Goal: Information Seeking & Learning: Learn about a topic

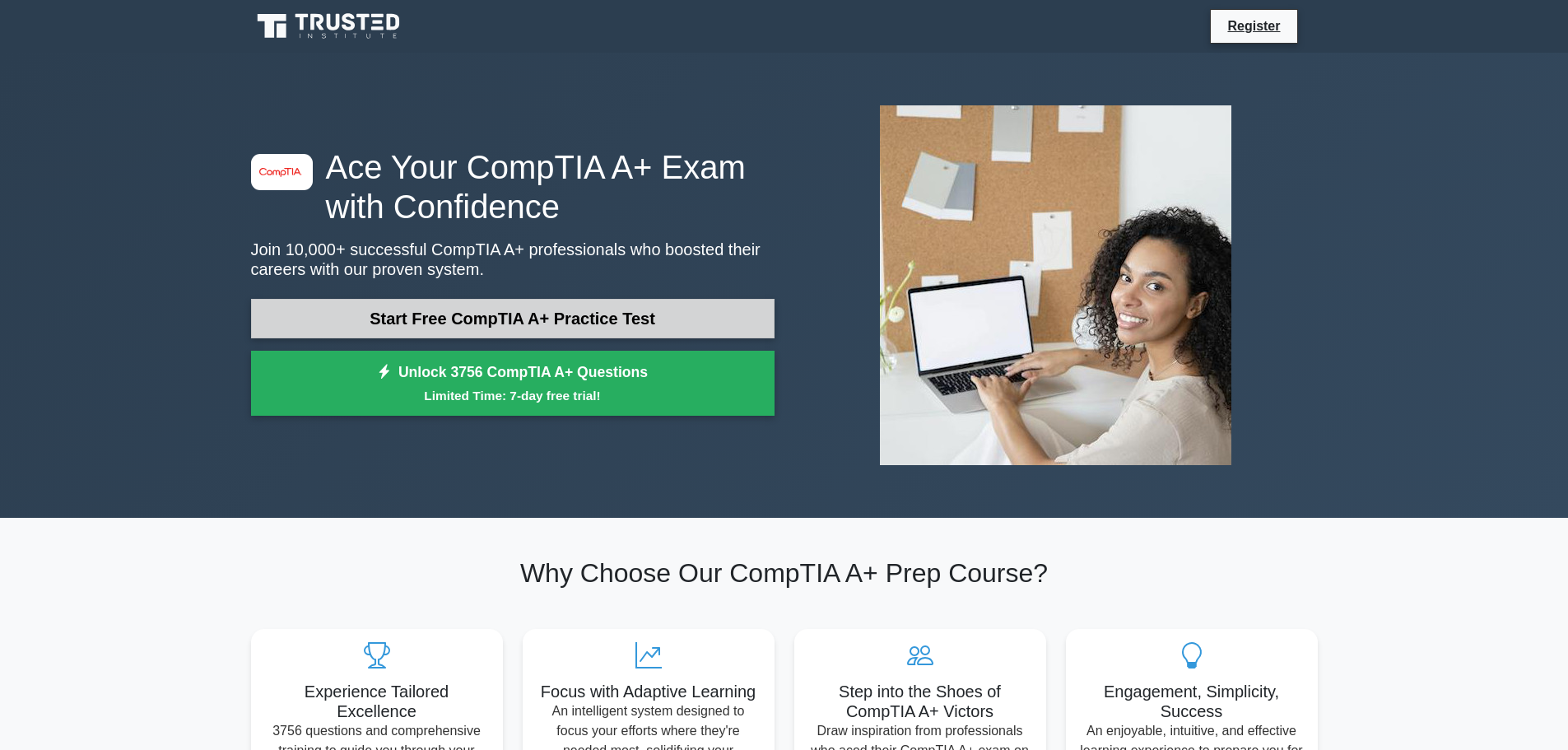
drag, startPoint x: 423, startPoint y: 310, endPoint x: 418, endPoint y: 299, distance: 12.1
click at [423, 309] on link "Start Free CompTIA A+ Practice Test" at bounding box center [513, 318] width 524 height 40
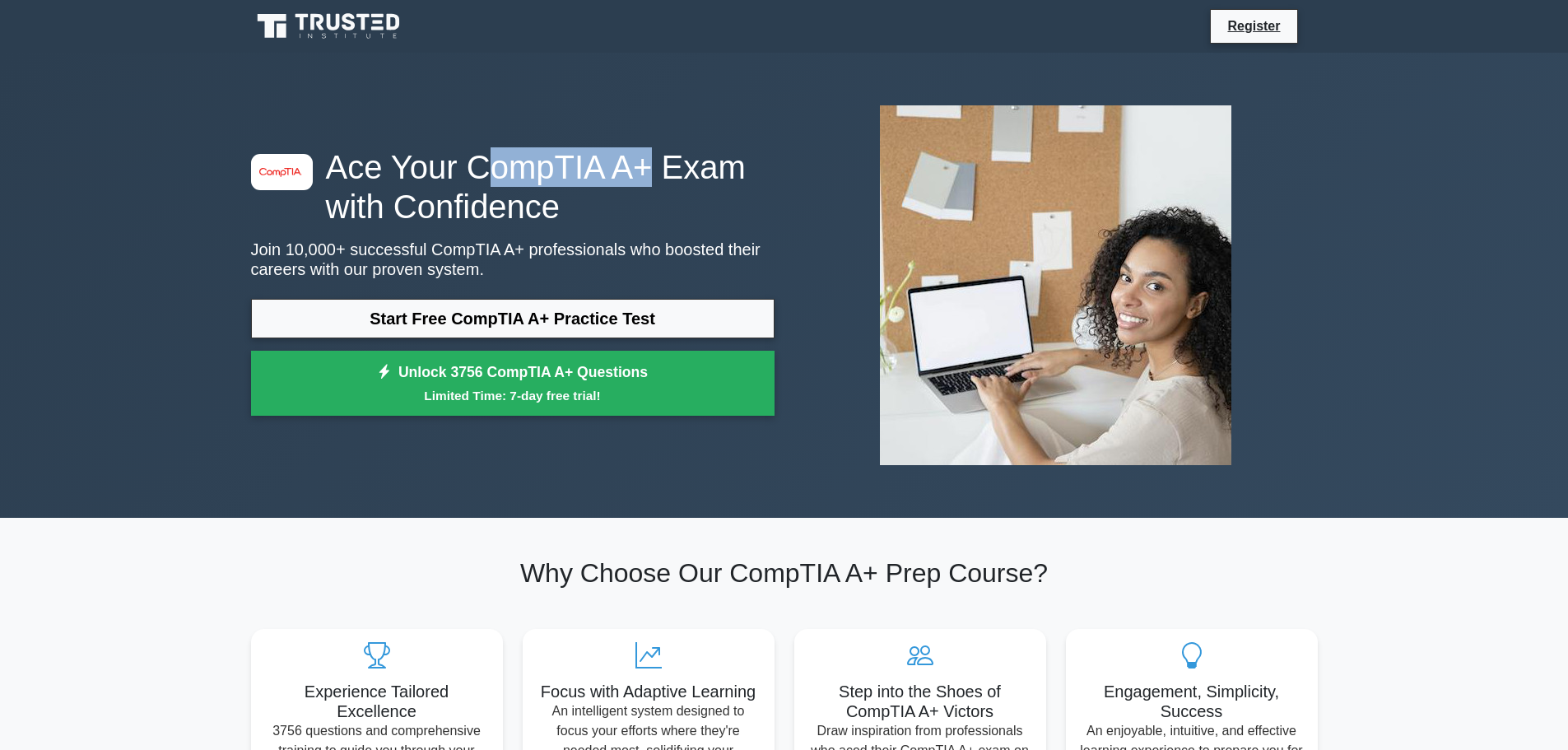
drag, startPoint x: 469, startPoint y: 163, endPoint x: 638, endPoint y: 171, distance: 169.2
click at [638, 171] on h1 "Ace Your CompTIA A+ Exam with Confidence" at bounding box center [513, 187] width 524 height 79
click at [629, 176] on h1 "Ace Your CompTIA A+ Exam with Confidence" at bounding box center [513, 187] width 524 height 79
drag, startPoint x: 635, startPoint y: 174, endPoint x: 464, endPoint y: 169, distance: 171.1
click at [464, 169] on h1 "Ace Your CompTIA A+ Exam with Confidence" at bounding box center [513, 187] width 524 height 79
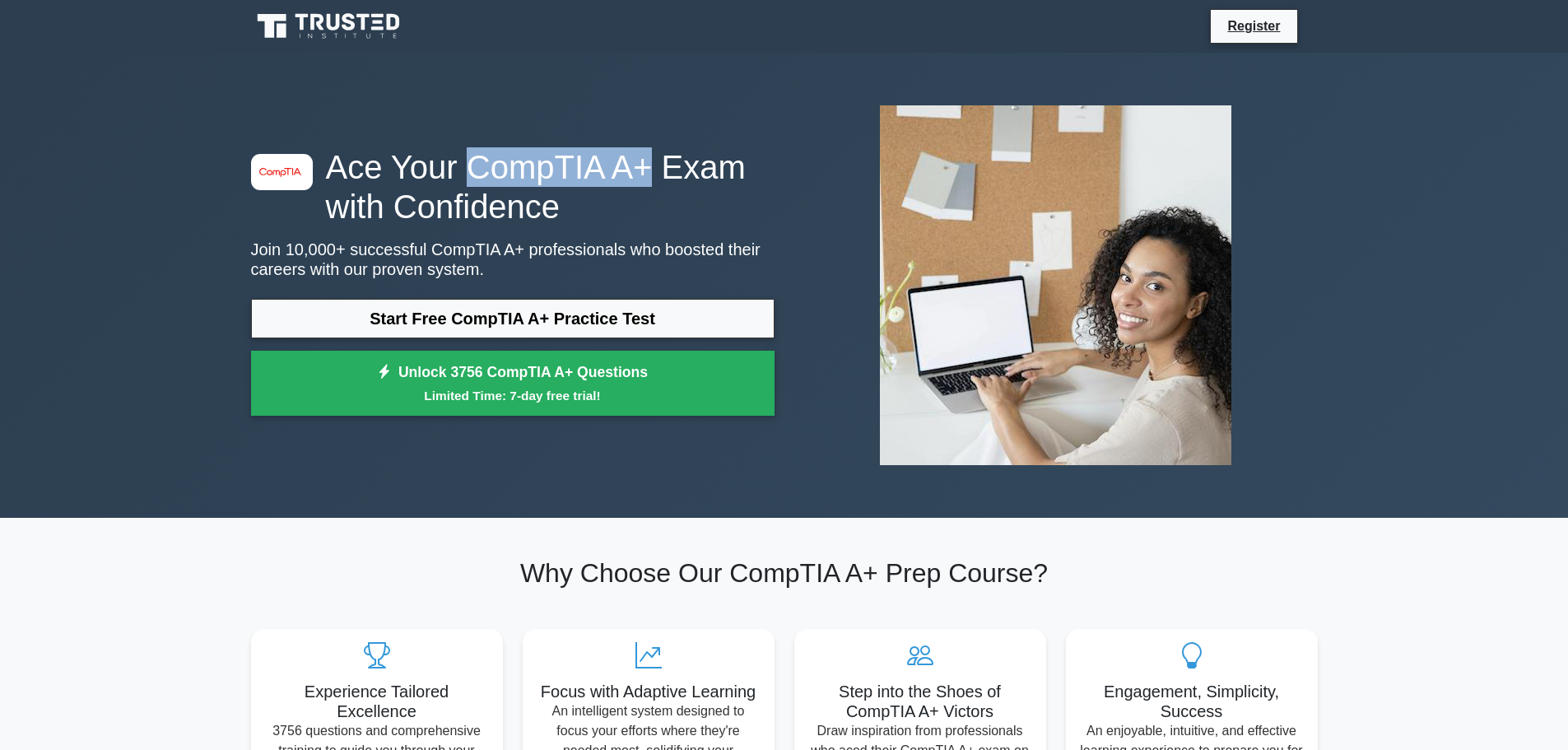
copy h1 "CompTIA A+"
